Goal: Navigation & Orientation: Go to known website

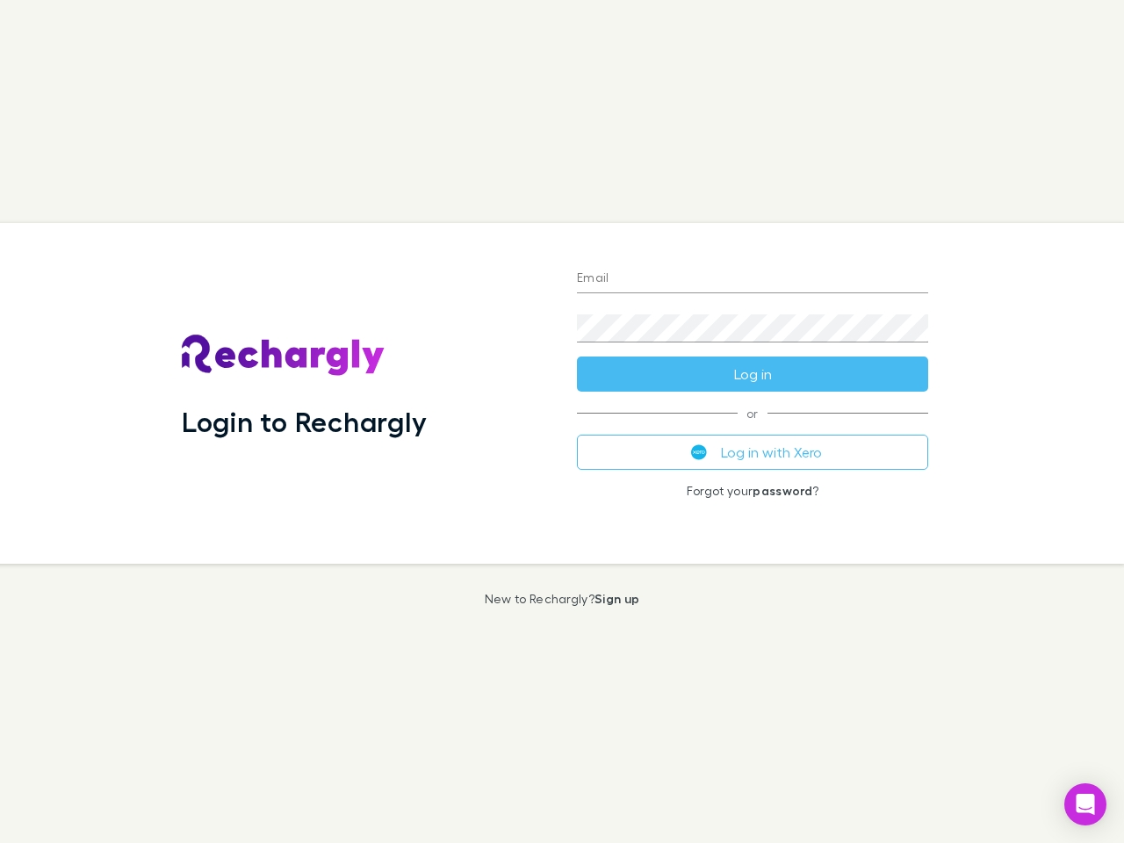
click at [562, 421] on div "Login to Rechargly" at bounding box center [365, 393] width 395 height 341
click at [753, 279] on input "Email" at bounding box center [752, 279] width 351 height 28
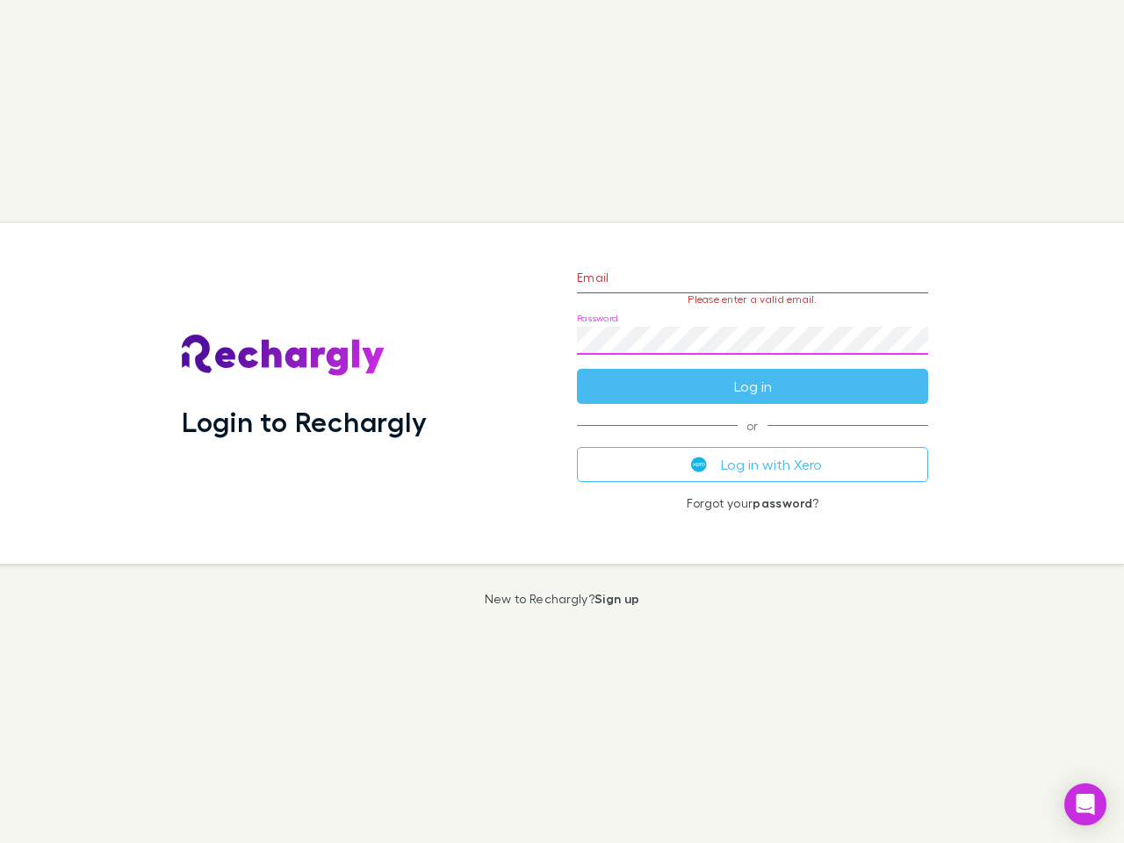
click at [753, 374] on form "Email Please enter a valid email. Password Log in" at bounding box center [752, 327] width 351 height 153
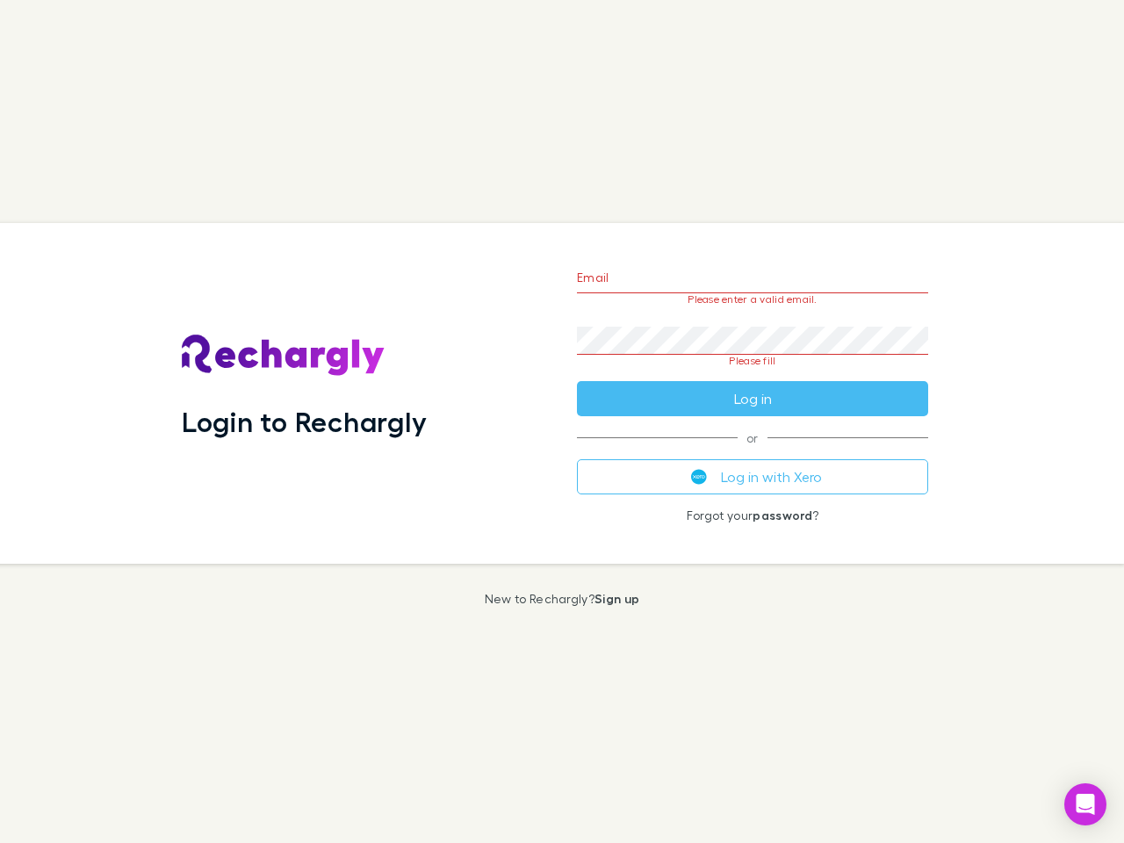
click at [753, 452] on div "Email Please enter a valid email. Password Please fill Log in or Log in with Xe…" at bounding box center [752, 393] width 379 height 341
click at [1085, 804] on icon "Open Intercom Messenger" at bounding box center [1086, 804] width 18 height 21
